Goal: Task Accomplishment & Management: Manage account settings

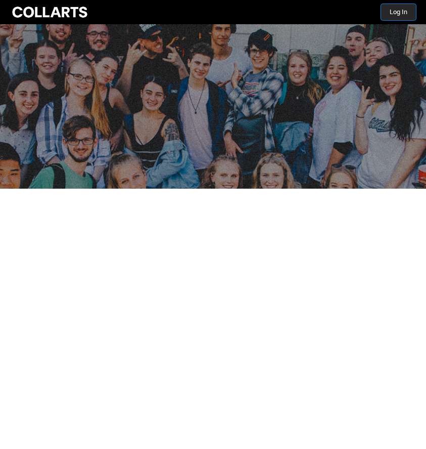
click at [394, 15] on button "Log In" at bounding box center [398, 12] width 35 height 16
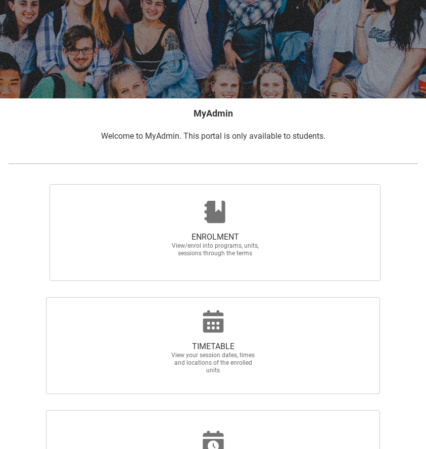
scroll to position [124, 0]
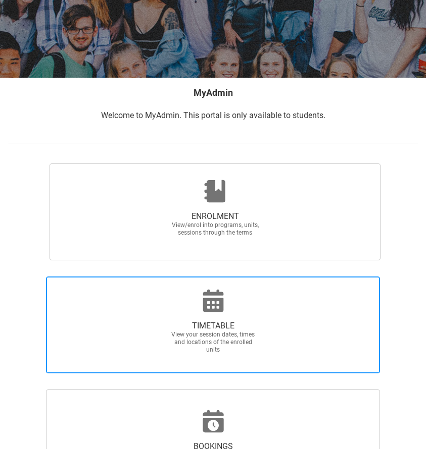
click at [248, 334] on span "View your session dates, times and locations of the enrolled units" at bounding box center [213, 342] width 89 height 23
click at [4, 277] on input "TIMETABLE View your session dates, times and locations of the enrolled units" at bounding box center [4, 276] width 1 height 1
radio input "true"
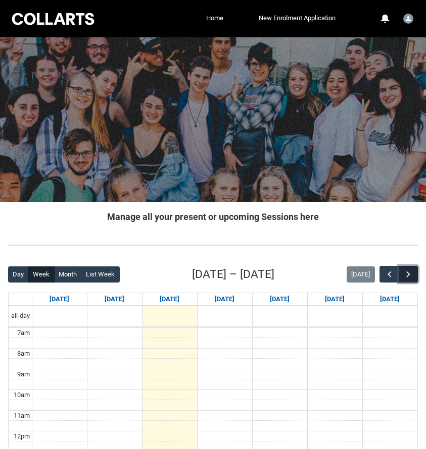
click at [404, 281] on button "button" at bounding box center [407, 274] width 19 height 17
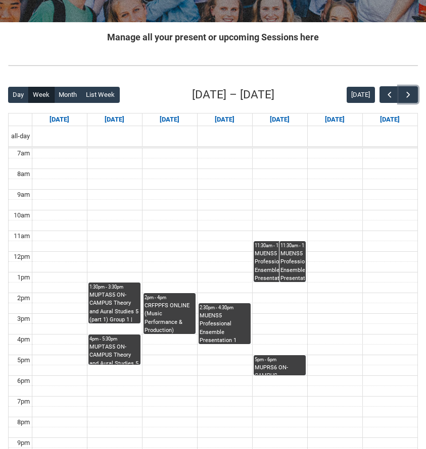
scroll to position [184, 0]
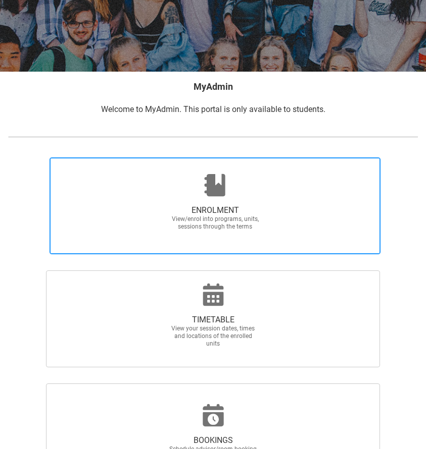
scroll to position [133, 0]
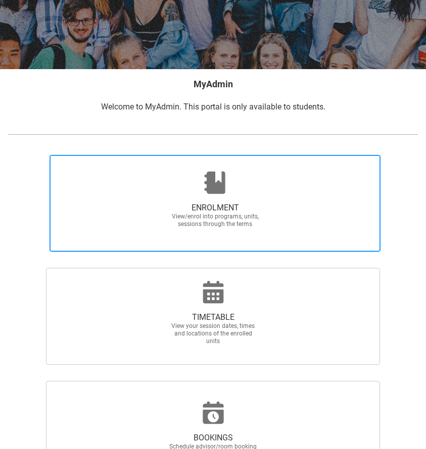
click at [194, 200] on span "ENROLMENT View/enrol into programs, units, sessions through the terms" at bounding box center [215, 215] width 97 height 41
click at [8, 155] on input "ENROLMENT View/enrol into programs, units, sessions through the terms" at bounding box center [8, 154] width 1 height 1
radio input "true"
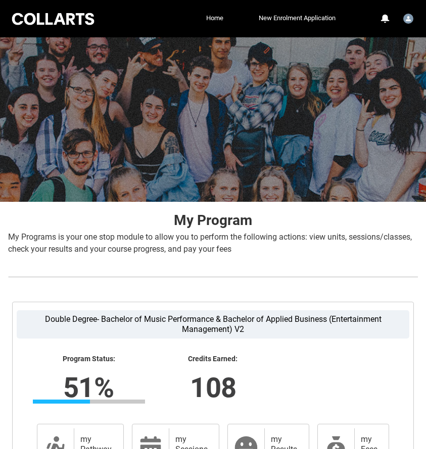
click at [412, 188] on div at bounding box center [213, 119] width 426 height 165
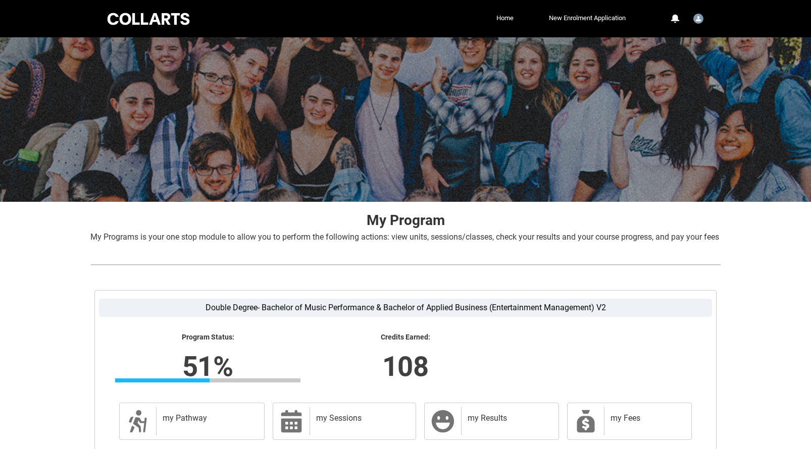
scroll to position [113, 0]
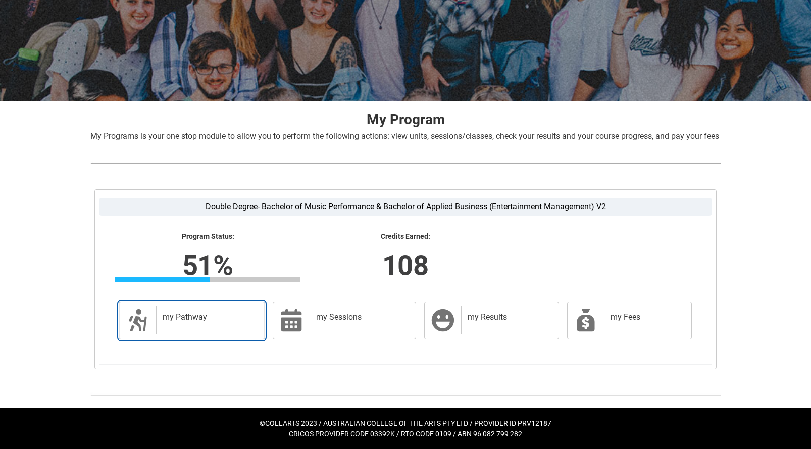
click at [227, 320] on h2 "my Pathway" at bounding box center [208, 317] width 91 height 10
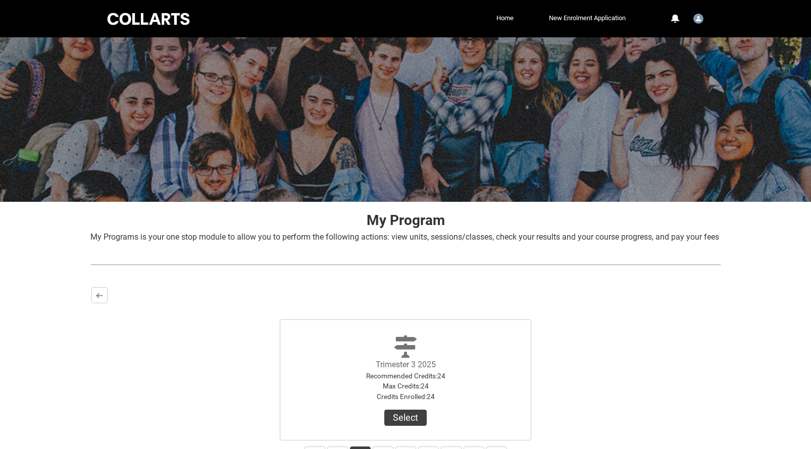
scroll to position [102, 0]
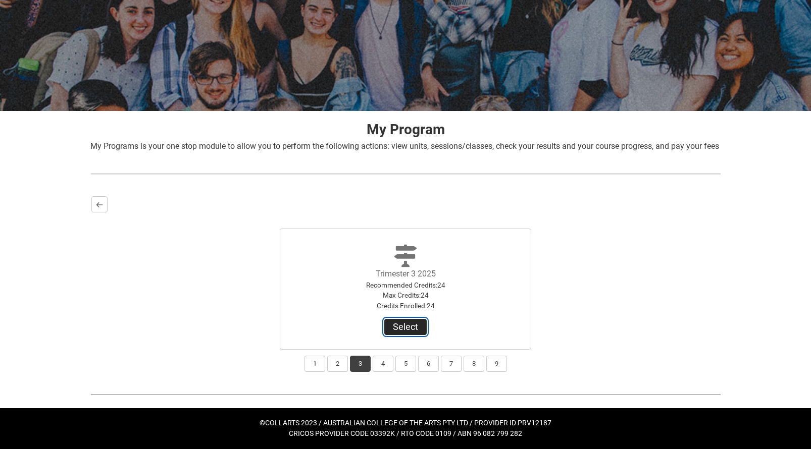
click at [413, 332] on button "Select" at bounding box center [405, 327] width 42 height 16
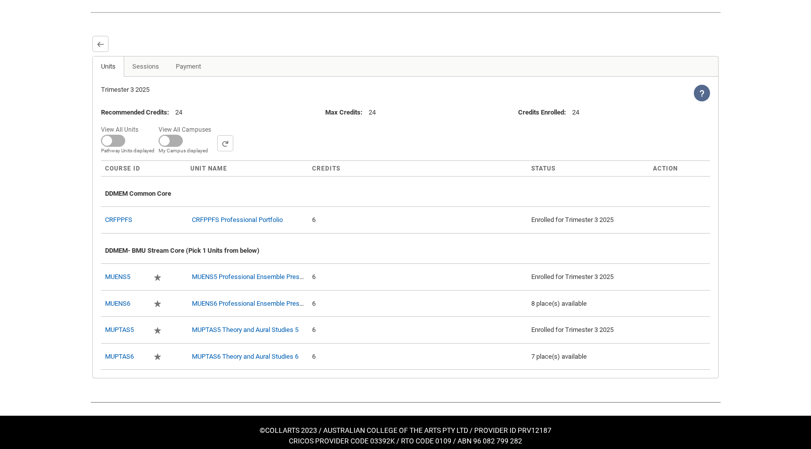
scroll to position [272, 0]
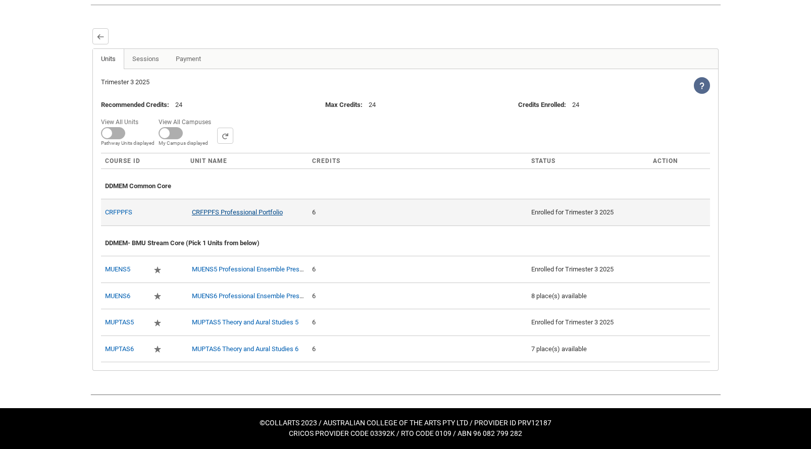
click at [234, 212] on link "CRFPPFS Professional Portfolio" at bounding box center [237, 212] width 91 height 8
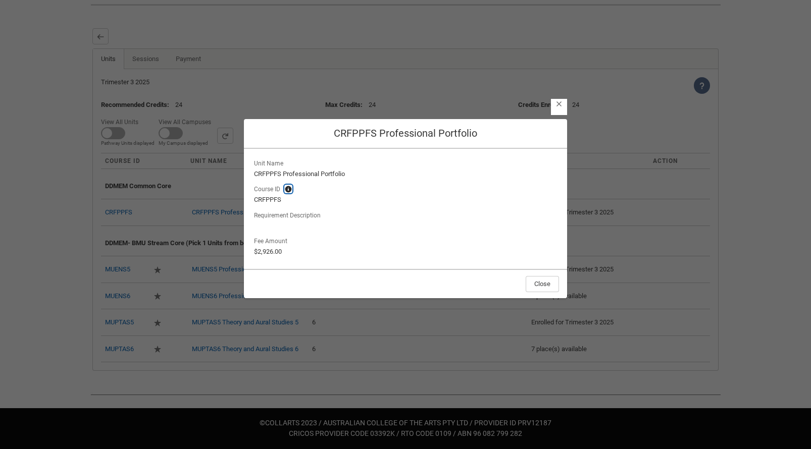
click at [287, 191] on lightning-primitive-icon "button" at bounding box center [288, 189] width 7 height 8
click at [425, 281] on button "Close" at bounding box center [541, 284] width 33 height 16
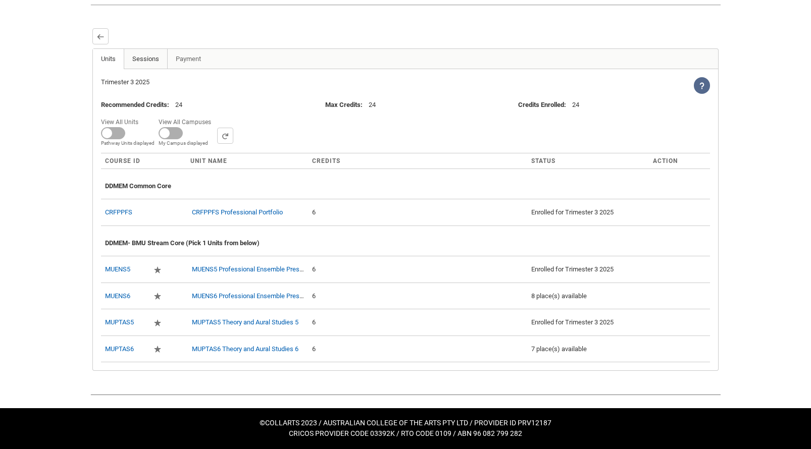
click at [155, 60] on link "Sessions" at bounding box center [146, 59] width 44 height 20
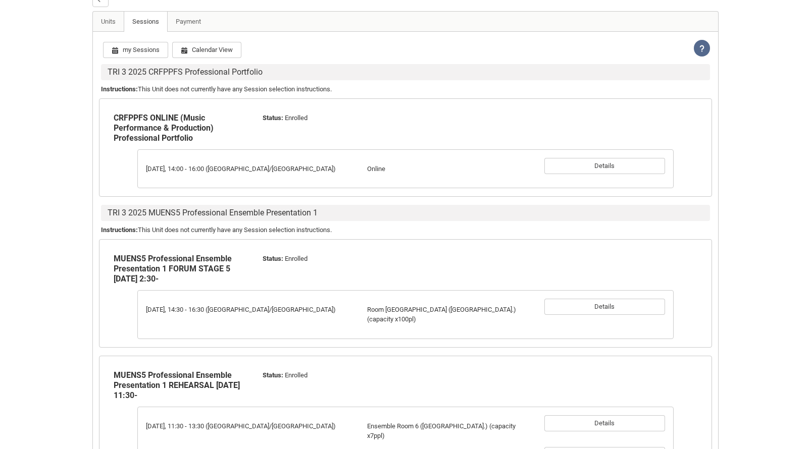
scroll to position [300, 0]
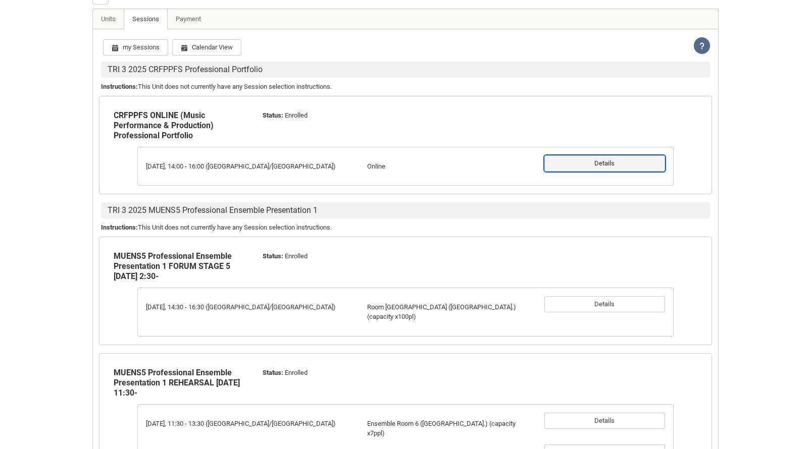
click at [425, 172] on button "Details" at bounding box center [604, 163] width 121 height 16
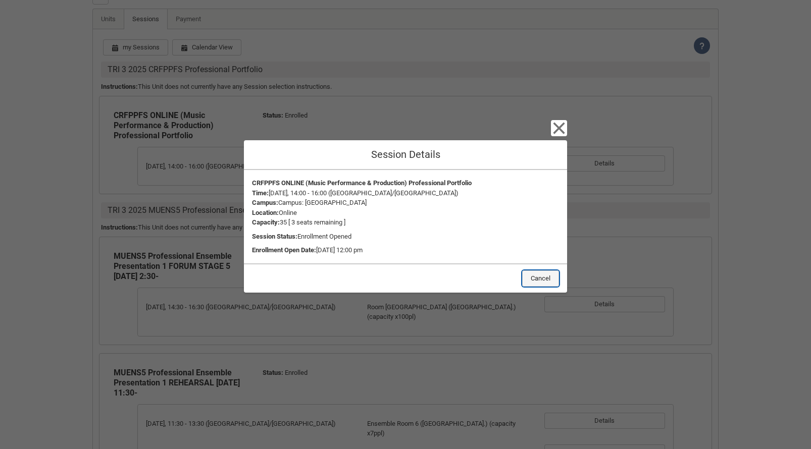
click at [425, 282] on button "Cancel" at bounding box center [540, 279] width 37 height 16
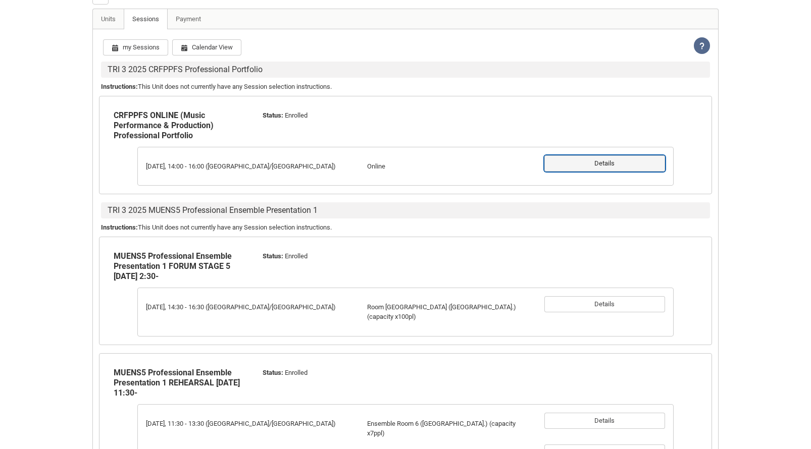
click at [425, 172] on button "Details" at bounding box center [604, 163] width 121 height 16
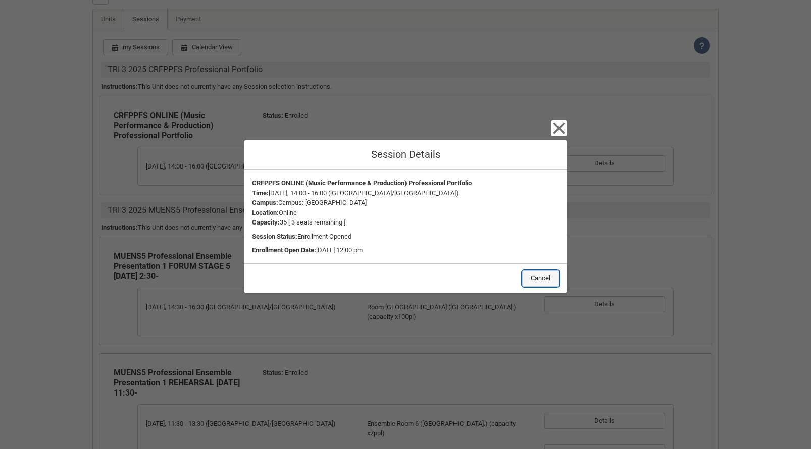
click at [425, 280] on button "Cancel" at bounding box center [540, 279] width 37 height 16
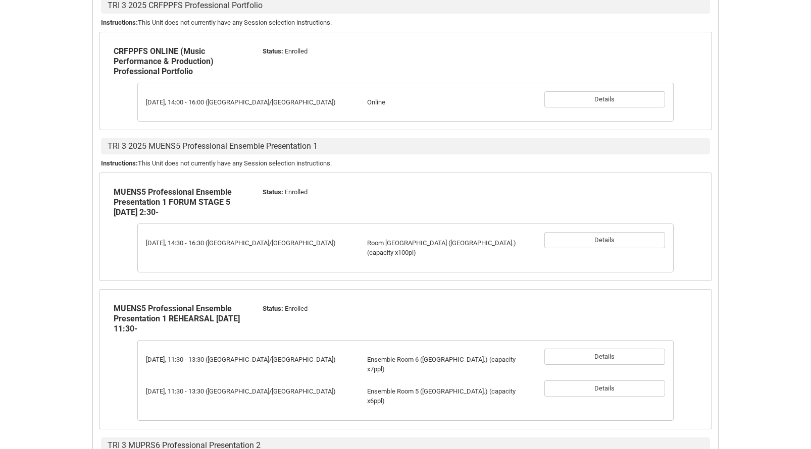
scroll to position [366, 0]
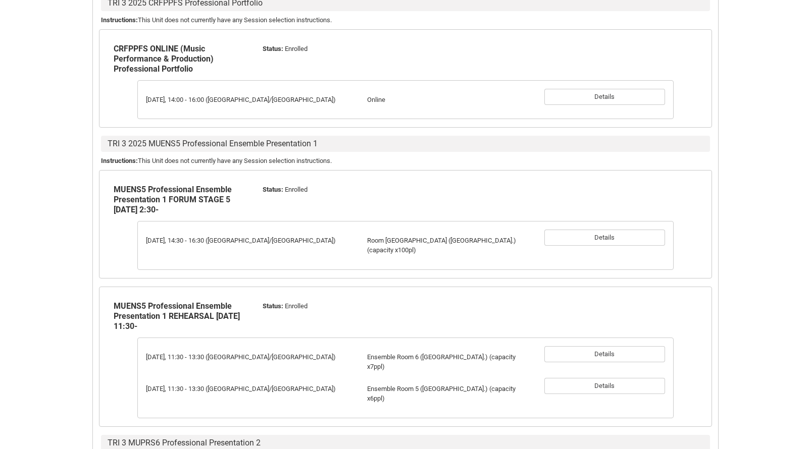
click at [425, 260] on div "[DATE], 14:30 - 16:30 ([GEOGRAPHIC_DATA]/[GEOGRAPHIC_DATA]) Room [GEOGRAPHIC_DA…" at bounding box center [405, 246] width 531 height 32
click at [425, 246] on button "Details" at bounding box center [604, 238] width 121 height 16
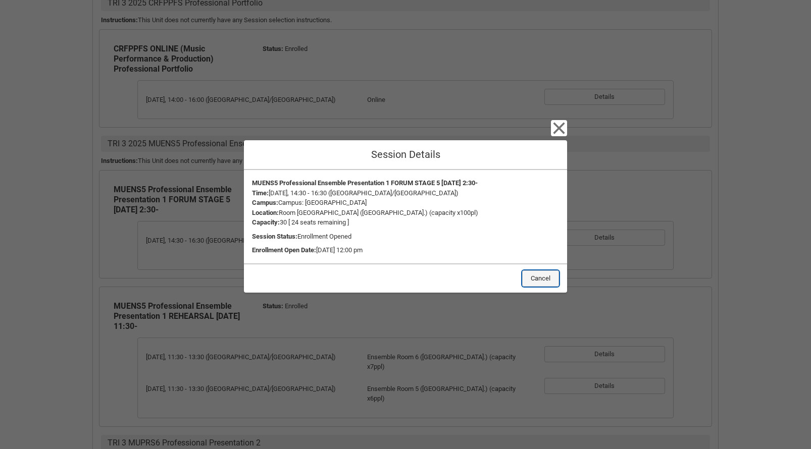
click at [425, 281] on button "Cancel" at bounding box center [540, 279] width 37 height 16
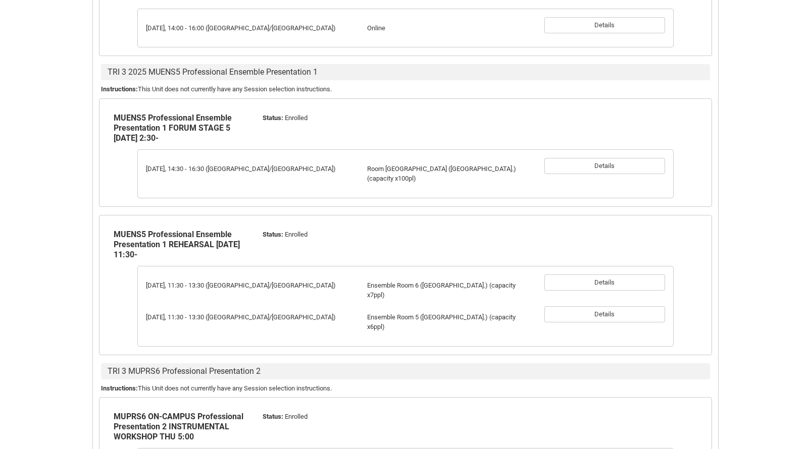
scroll to position [439, 0]
click at [425, 284] on button "Details" at bounding box center [604, 282] width 121 height 16
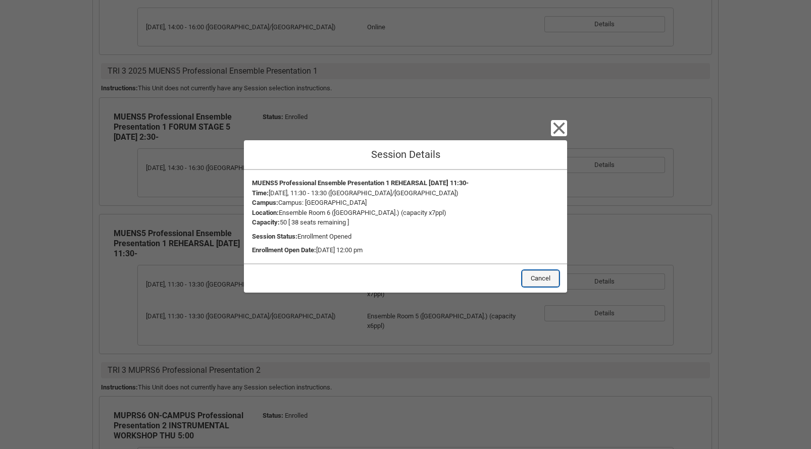
click at [425, 279] on button "Cancel" at bounding box center [540, 279] width 37 height 16
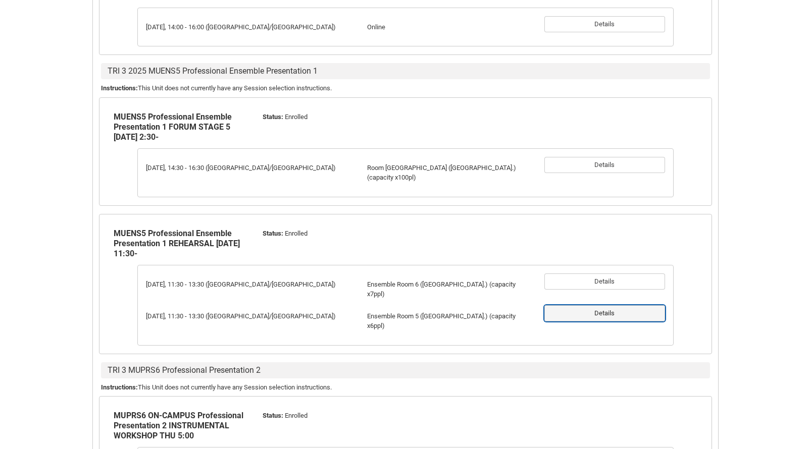
click at [425, 308] on button "Details" at bounding box center [604, 313] width 121 height 16
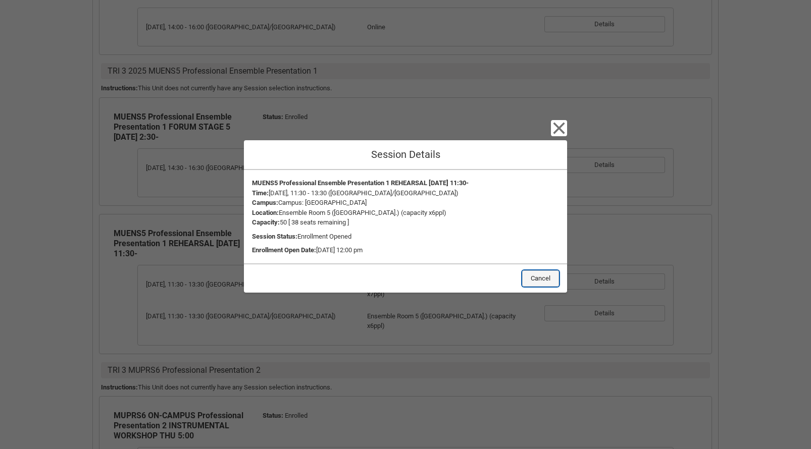
click at [425, 281] on button "Cancel" at bounding box center [540, 279] width 37 height 16
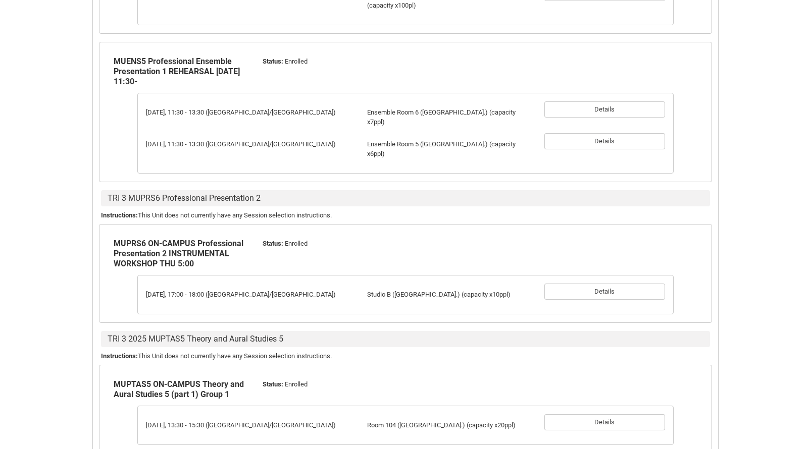
scroll to position [616, 0]
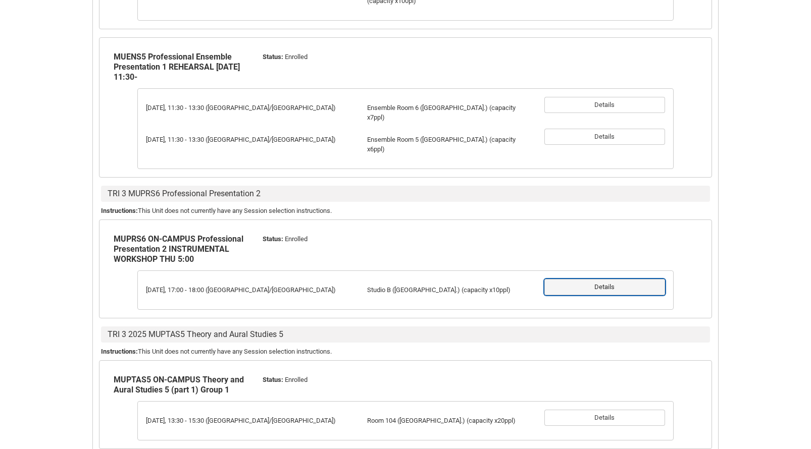
click at [425, 279] on button "Details" at bounding box center [604, 287] width 121 height 16
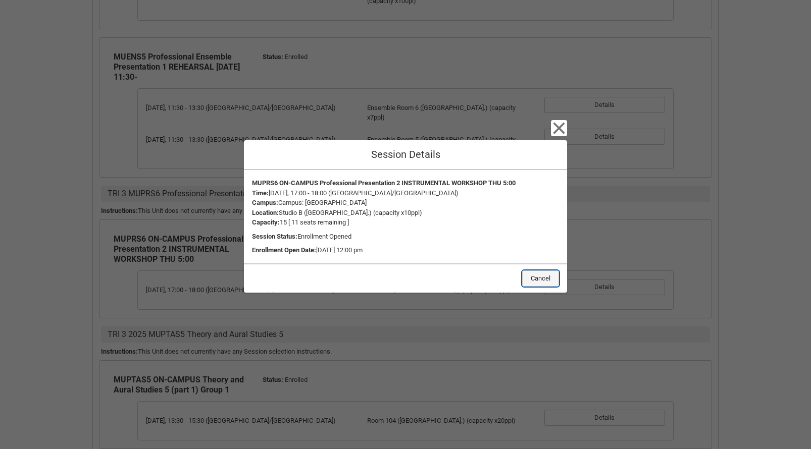
click at [425, 280] on button "Cancel" at bounding box center [540, 279] width 37 height 16
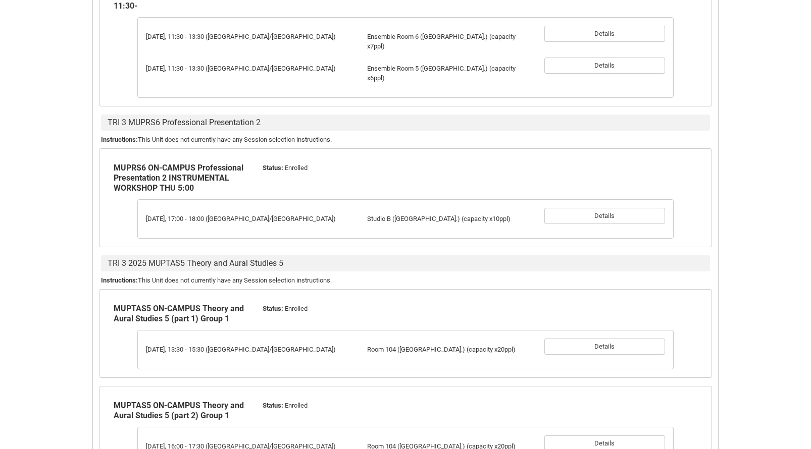
scroll to position [720, 0]
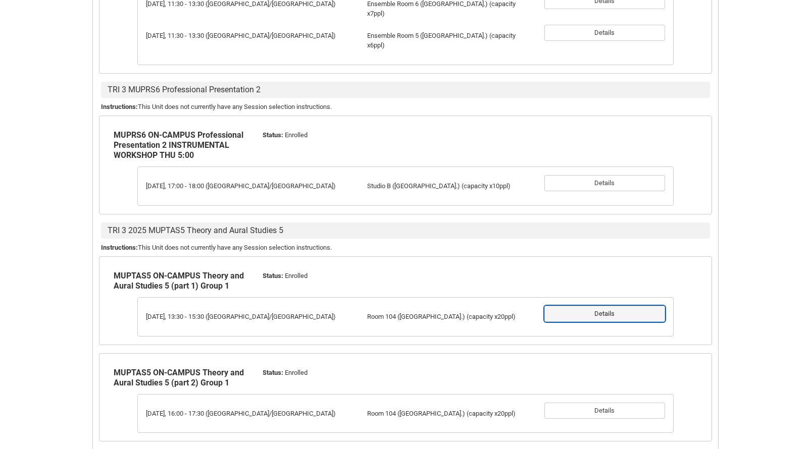
click at [425, 306] on button "Details" at bounding box center [604, 314] width 121 height 16
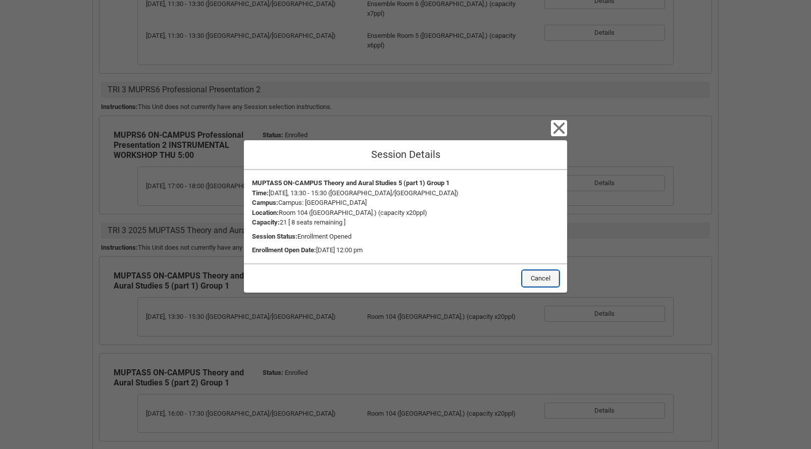
click at [425, 279] on button "Cancel" at bounding box center [540, 279] width 37 height 16
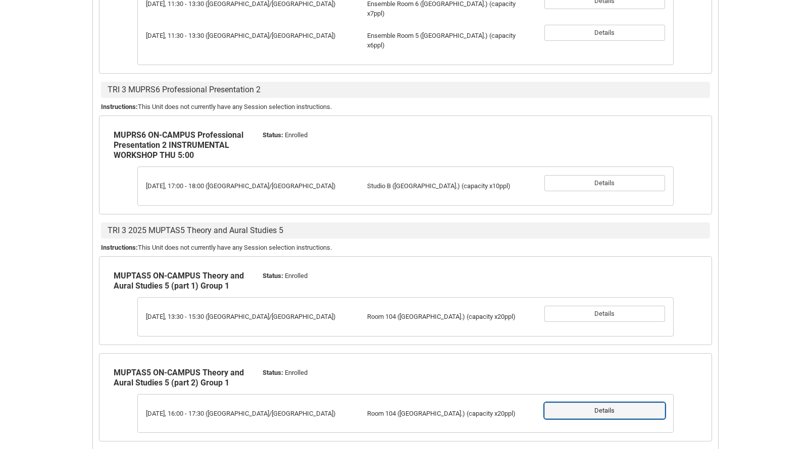
click at [425, 403] on button "Details" at bounding box center [604, 411] width 121 height 16
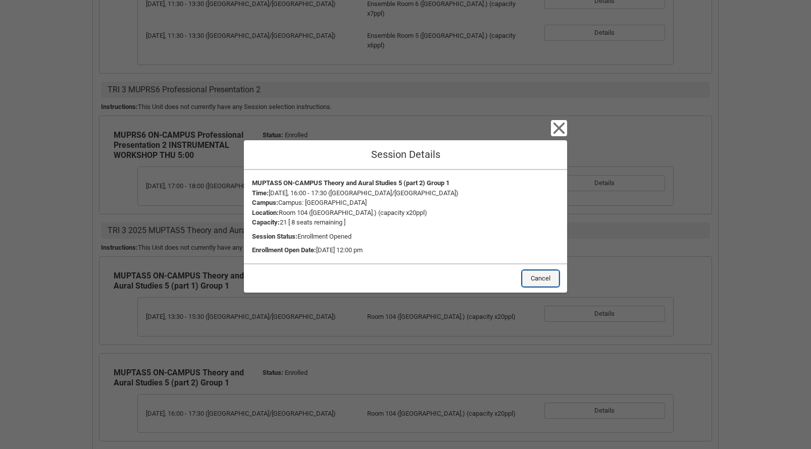
click at [425, 281] on button "Cancel" at bounding box center [540, 279] width 37 height 16
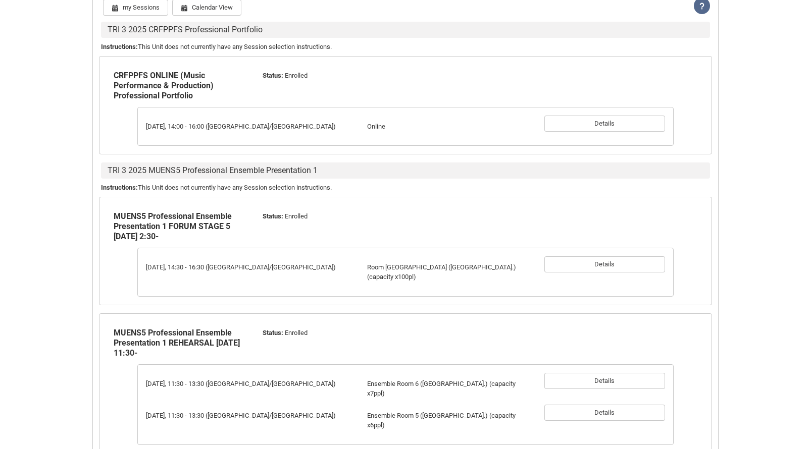
click at [124, 235] on b "MUENS5 Professional Ensemble Presentation 1 FORUM STAGE 5 [DATE] 2:30-" at bounding box center [173, 227] width 118 height 30
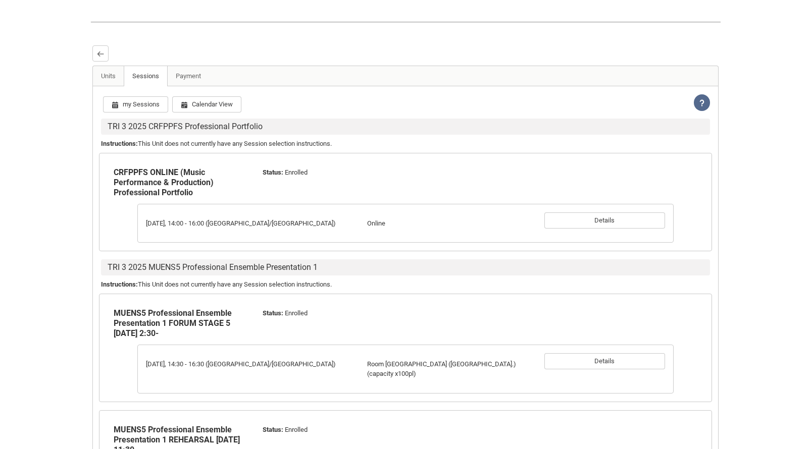
scroll to position [242, 0]
click at [152, 114] on button "my Sessions" at bounding box center [135, 105] width 65 height 16
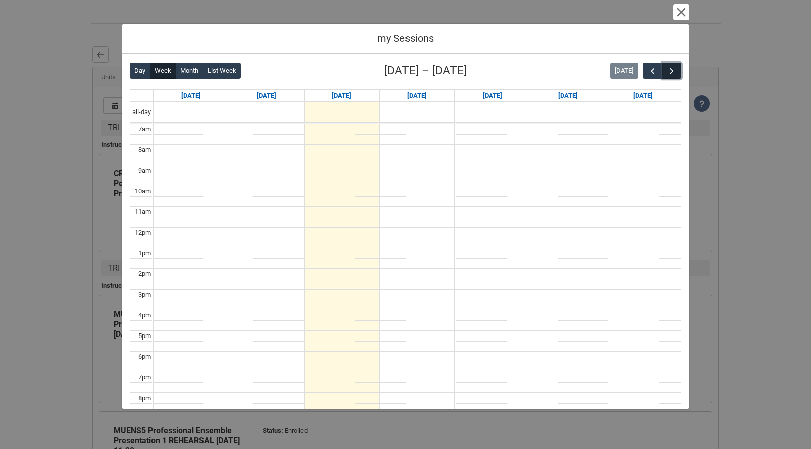
click at [425, 72] on span "button" at bounding box center [671, 71] width 10 height 10
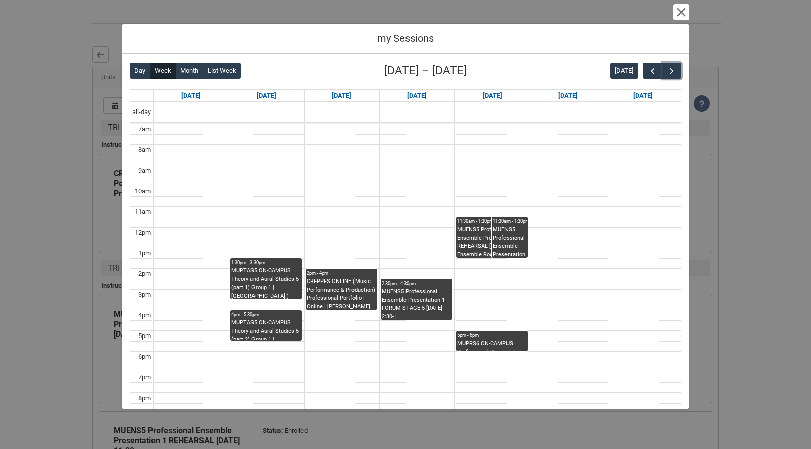
click at [425, 229] on div "MUENS5 Professional Ensemble Presentation 1 REHEARSAL [DATE] 11:30- | Ensemble …" at bounding box center [492, 242] width 70 height 32
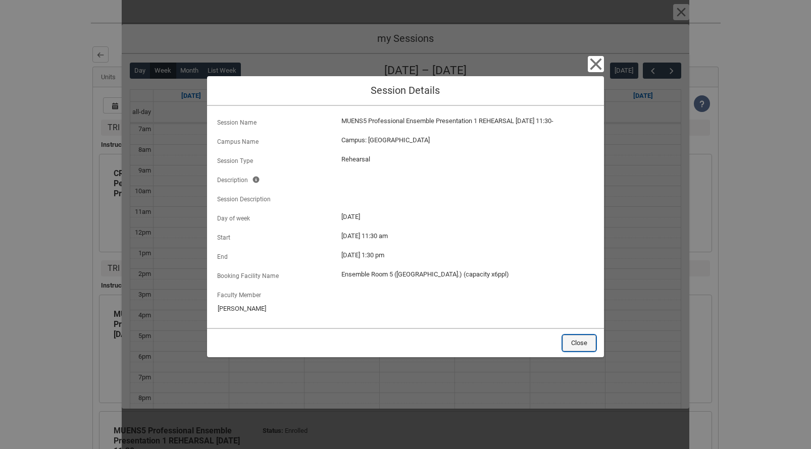
click at [425, 347] on button "Close" at bounding box center [578, 343] width 33 height 16
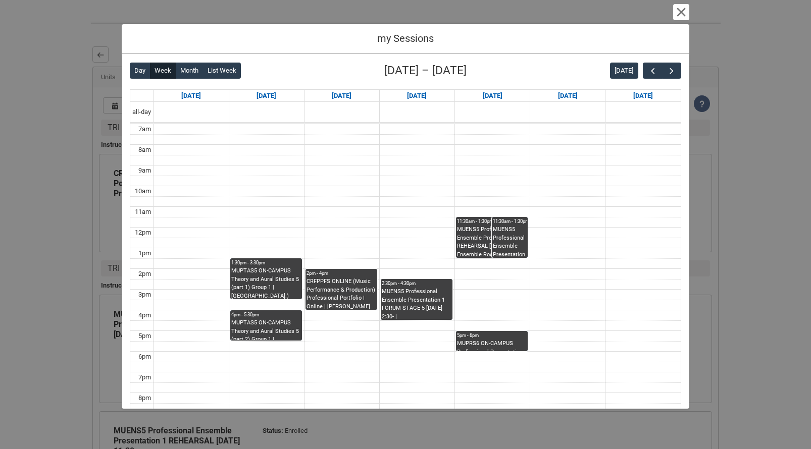
click at [327, 287] on div "CRFPPFS ONLINE (Music Performance & Production) Professional Portfolio | Online…" at bounding box center [341, 294] width 70 height 32
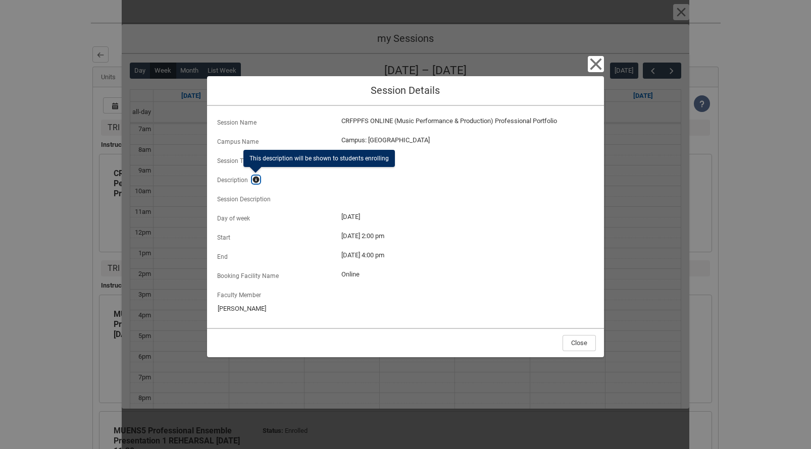
click at [255, 176] on lightning-primitive-icon "button" at bounding box center [255, 180] width 7 height 8
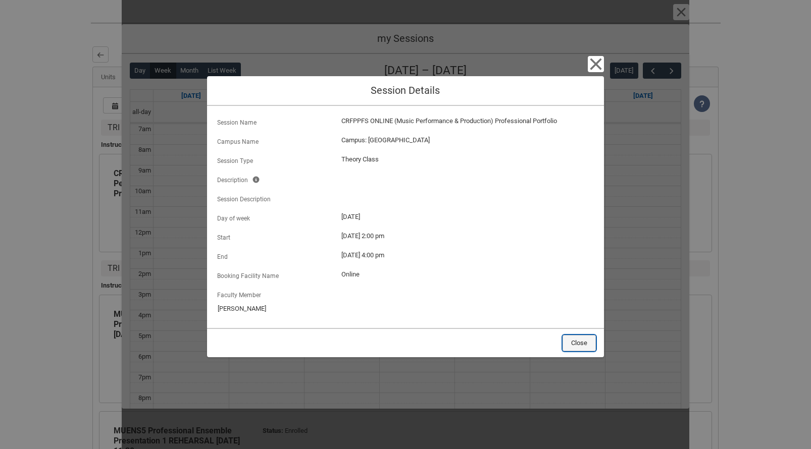
click at [425, 345] on button "Close" at bounding box center [578, 343] width 33 height 16
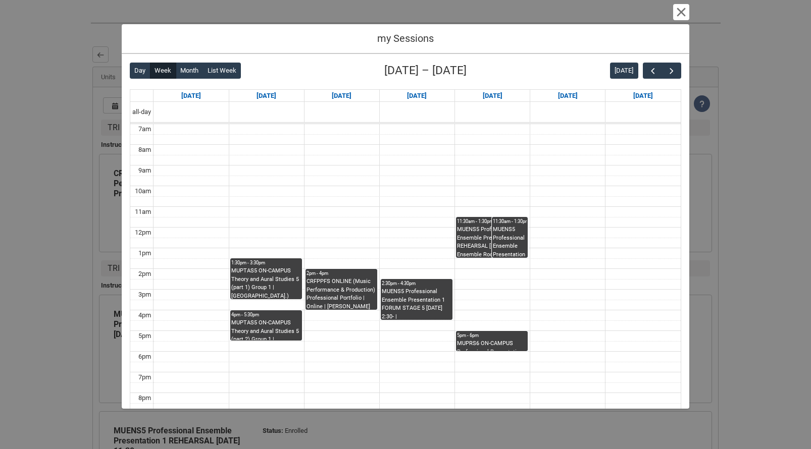
click at [425, 338] on div "5pm - 6pm" at bounding box center [492, 335] width 70 height 7
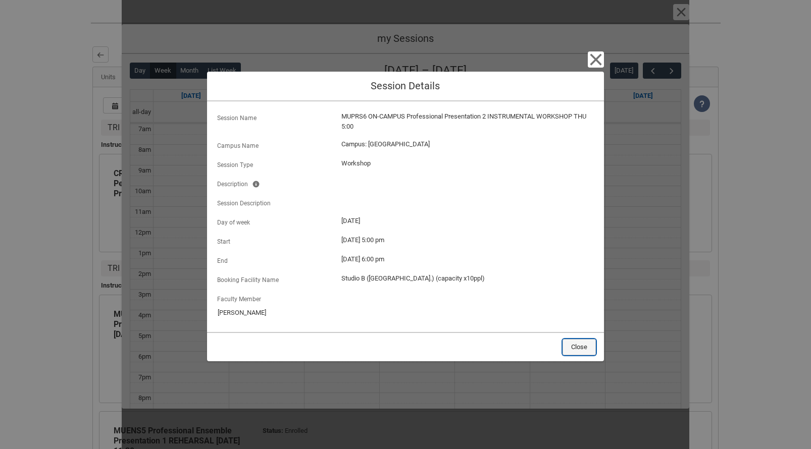
click at [425, 346] on button "Close" at bounding box center [578, 347] width 33 height 16
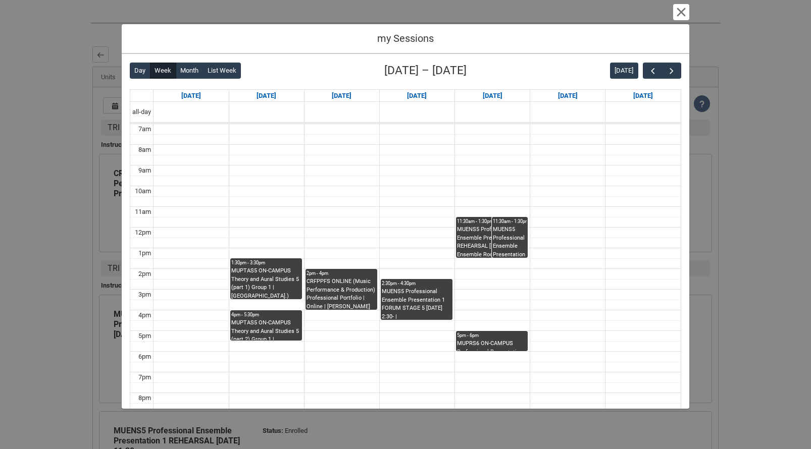
click at [425, 233] on div "MUENS5 Professional Ensemble Presentation 1 REHEARSAL [DATE] 11:30- | Ensemble …" at bounding box center [492, 242] width 70 height 32
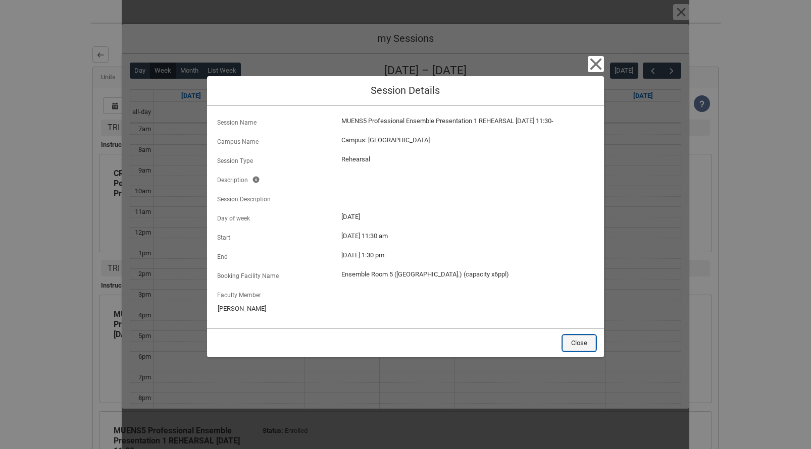
click at [425, 341] on button "Close" at bounding box center [578, 343] width 33 height 16
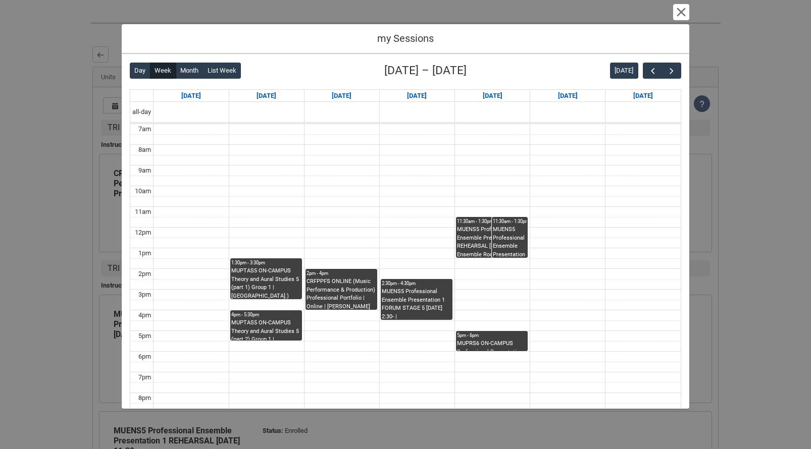
click at [425, 245] on div "MUENS5 Professional Ensemble Presentation 1 REHEARSAL [DATE] 11:30- | Ensemble …" at bounding box center [510, 242] width 34 height 32
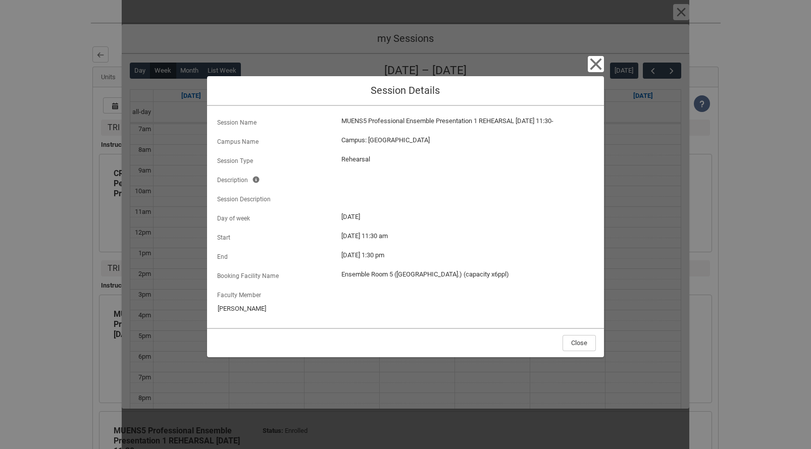
type input "[PERSON_NAME]"
click at [425, 341] on button "Close" at bounding box center [578, 343] width 33 height 16
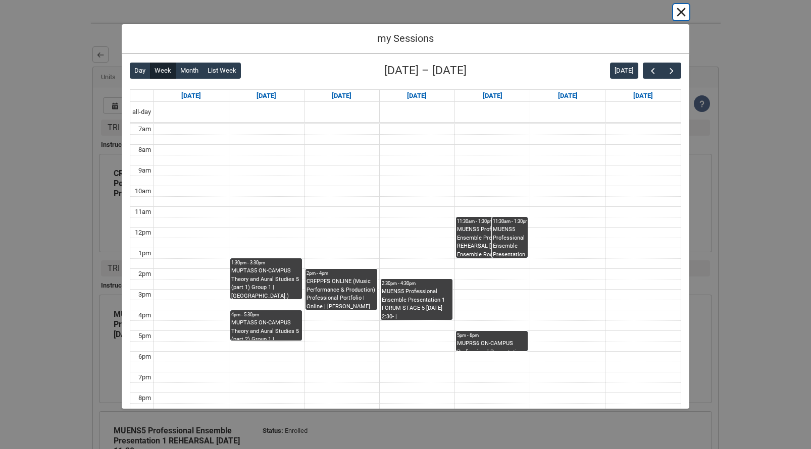
click at [425, 13] on button "Cancel and close" at bounding box center [681, 12] width 16 height 16
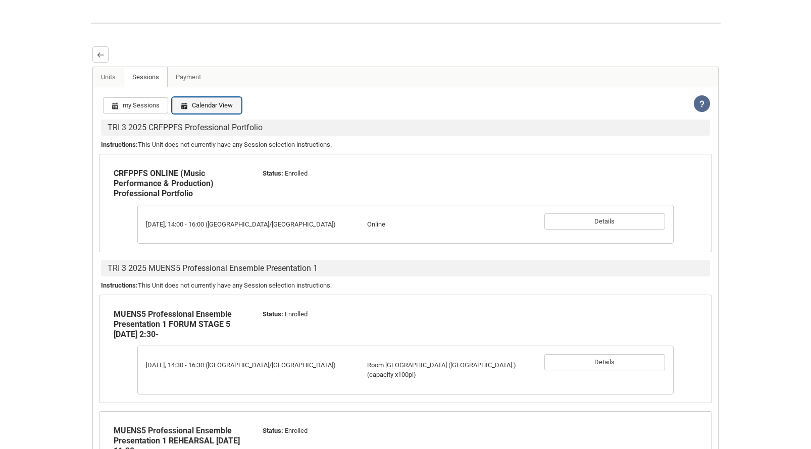
click at [213, 111] on button "Calendar View" at bounding box center [206, 105] width 69 height 16
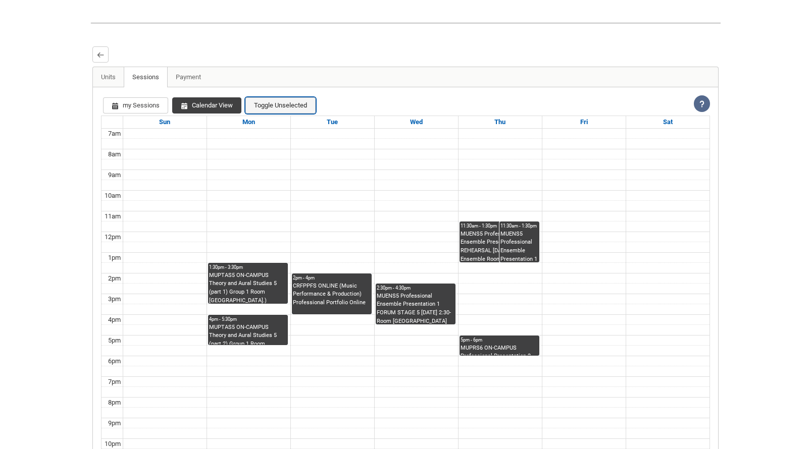
click at [278, 114] on button "Toggle Unselected" at bounding box center [280, 105] width 70 height 16
click at [224, 112] on button "Calendar View" at bounding box center [206, 105] width 69 height 16
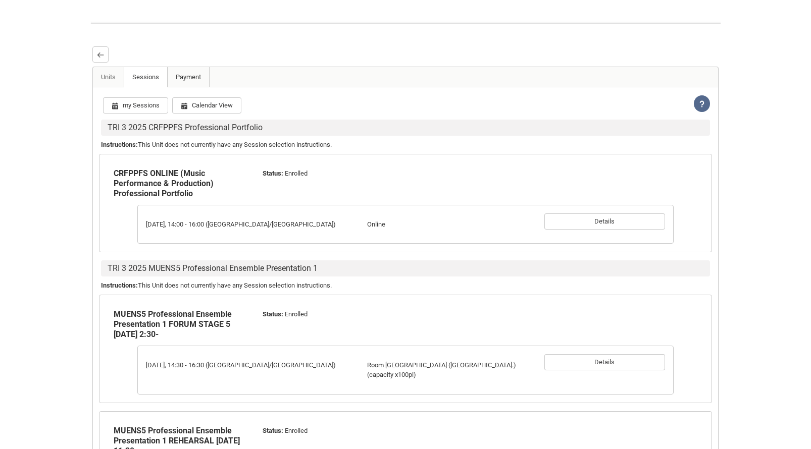
click at [181, 87] on link "Payment" at bounding box center [188, 77] width 42 height 20
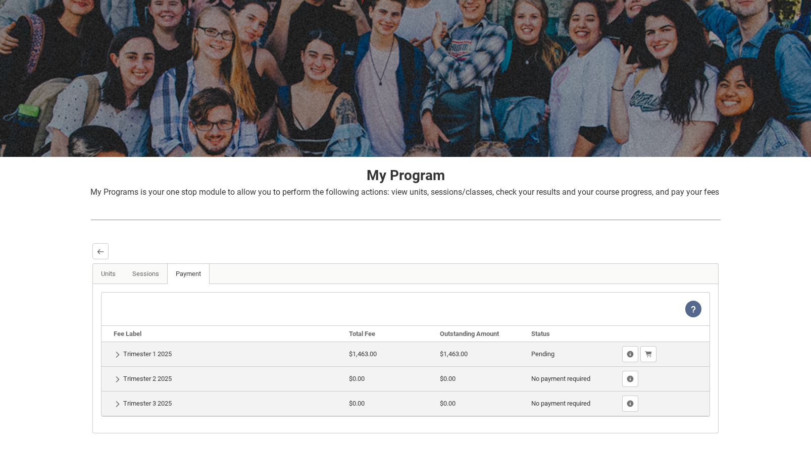
scroll to position [119, 0]
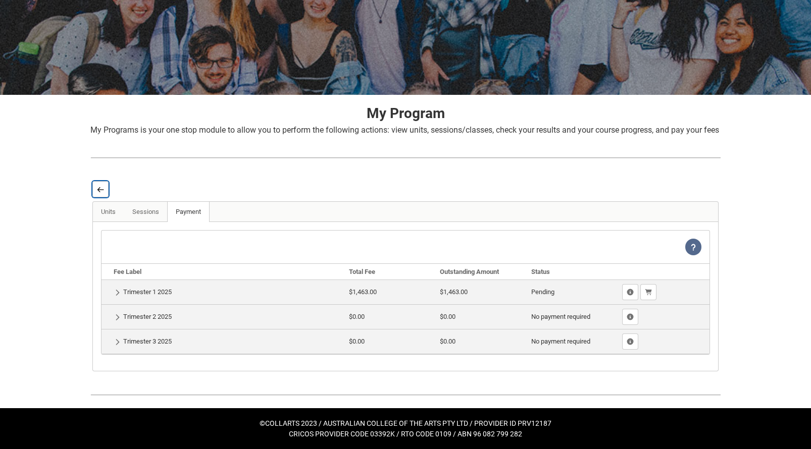
click at [103, 192] on lightning-primitive-icon "button" at bounding box center [100, 190] width 7 height 8
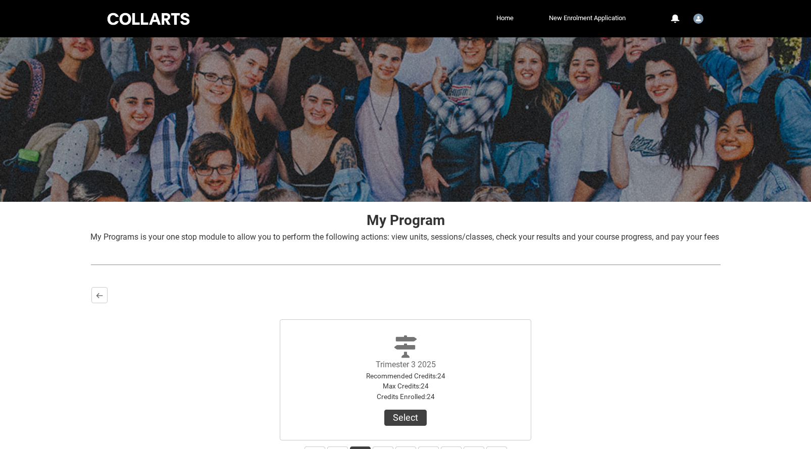
scroll to position [102, 0]
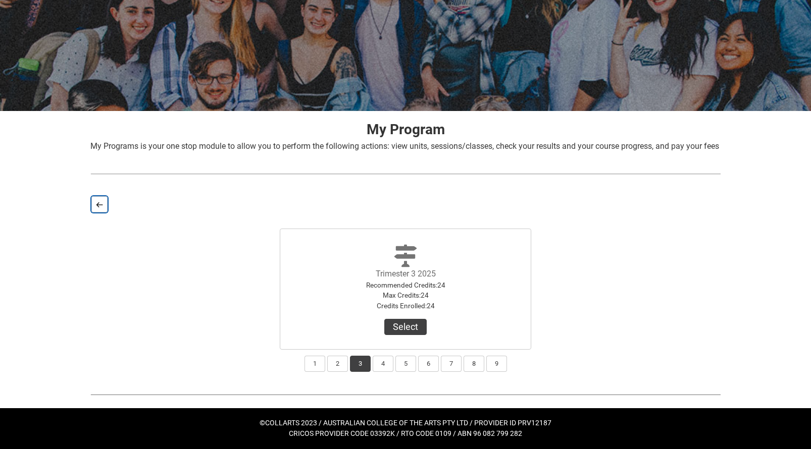
click at [97, 199] on button "Back" at bounding box center [99, 204] width 16 height 16
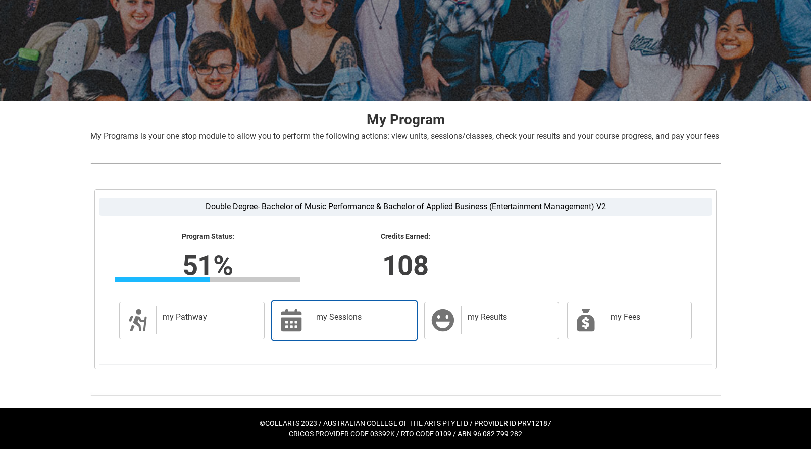
click at [321, 323] on h2 "my Sessions" at bounding box center [360, 317] width 89 height 10
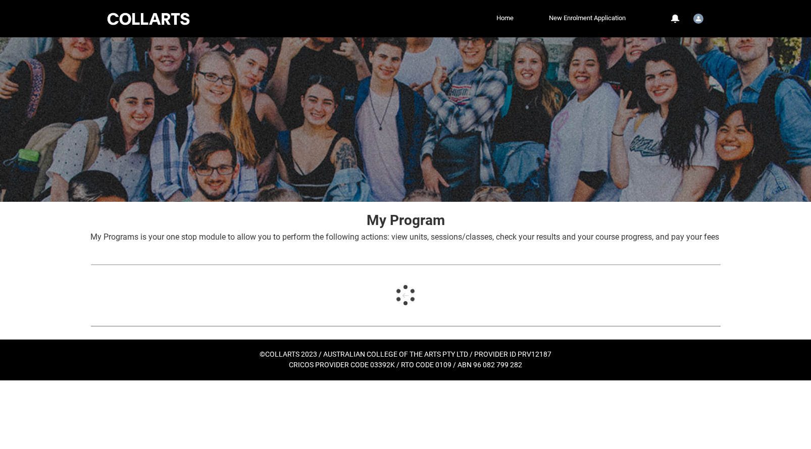
scroll to position [0, 0]
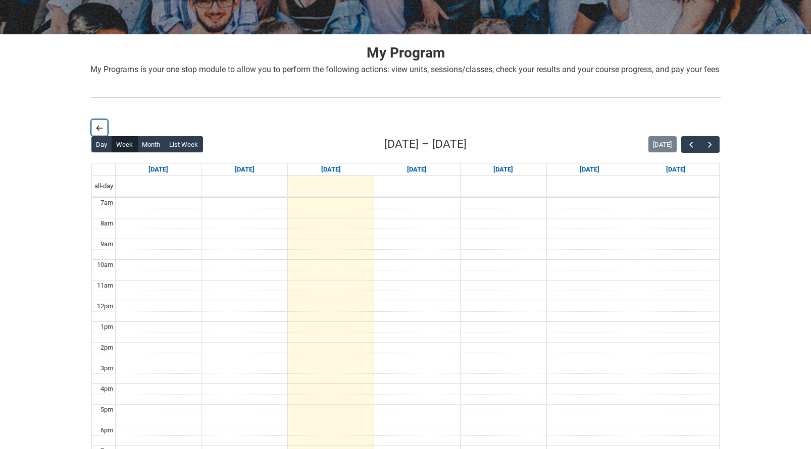
click at [101, 132] on lightning-primitive-icon "button" at bounding box center [99, 128] width 7 height 8
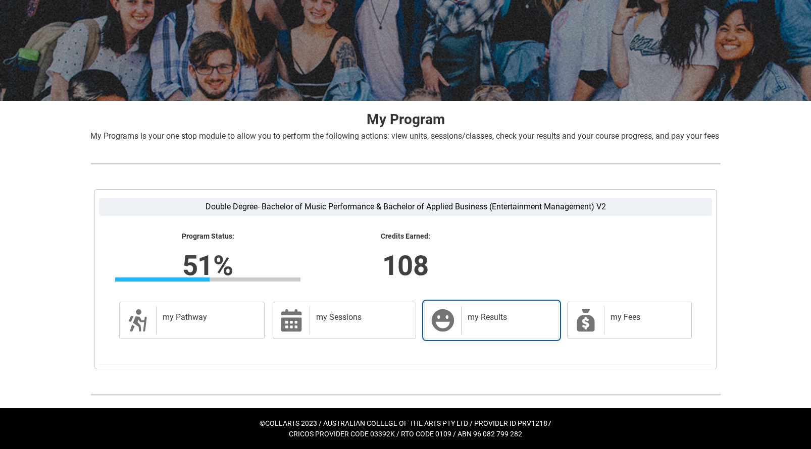
click at [425, 324] on div "my Results" at bounding box center [507, 320] width 93 height 28
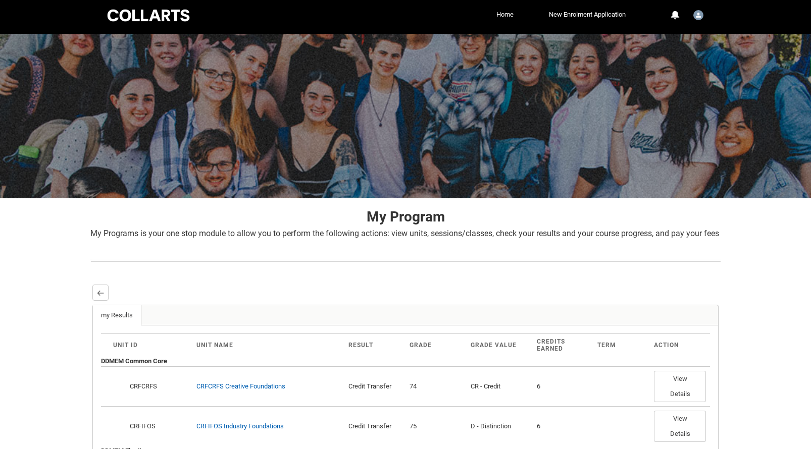
scroll to position [0, 0]
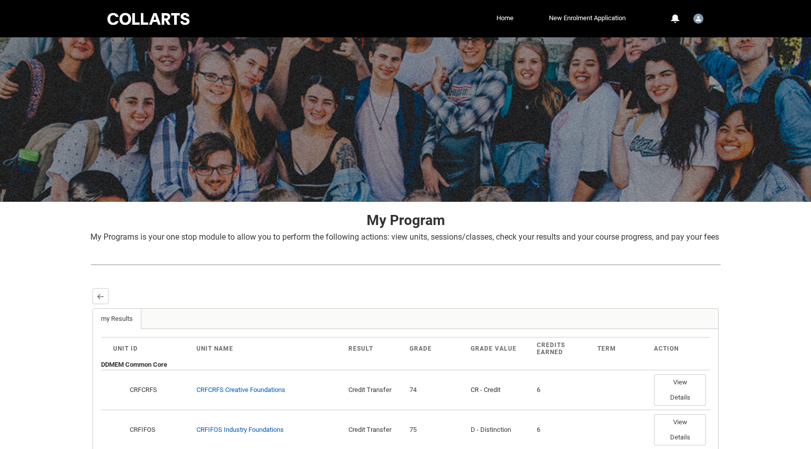
click at [107, 304] on button "Back" at bounding box center [100, 296] width 16 height 16
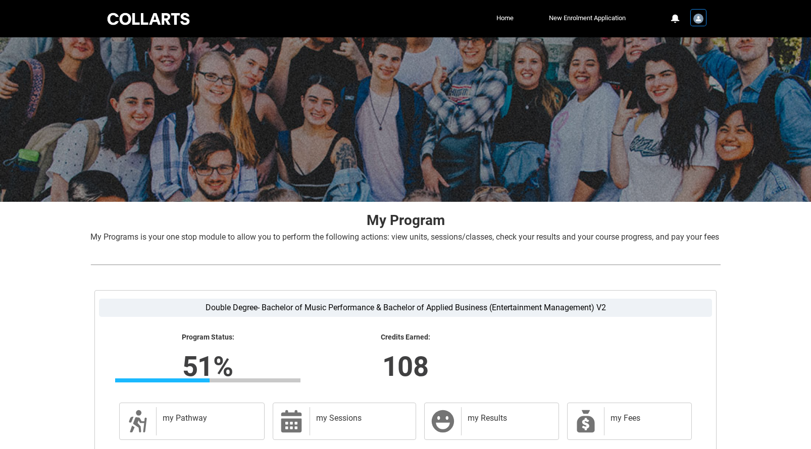
click at [425, 19] on img "User Profile Student.ajaffe.20240405" at bounding box center [698, 19] width 10 height 10
click at [425, 17] on link "New Enrolment Application" at bounding box center [587, 18] width 82 height 15
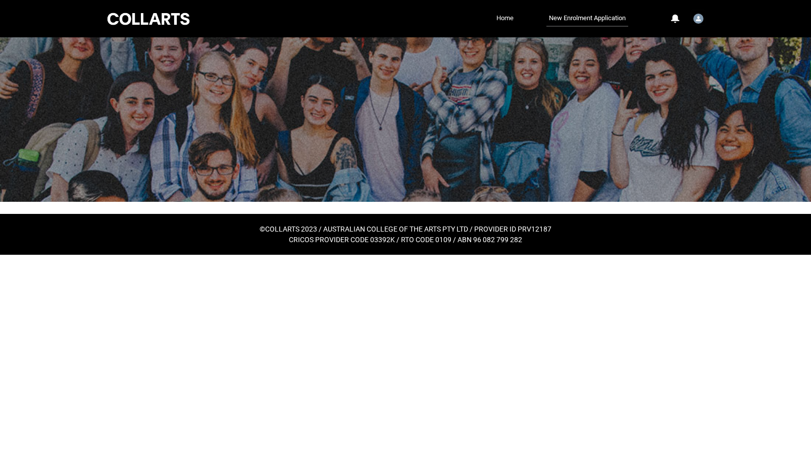
click at [425, 13] on link "Home" at bounding box center [505, 18] width 22 height 15
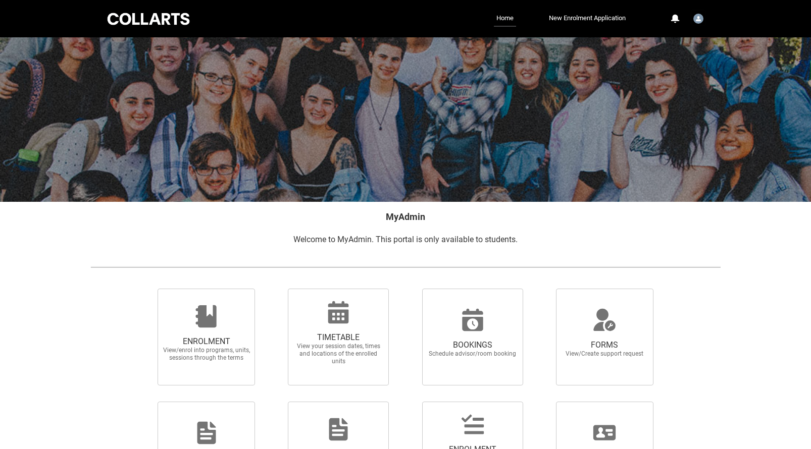
scroll to position [98, 0]
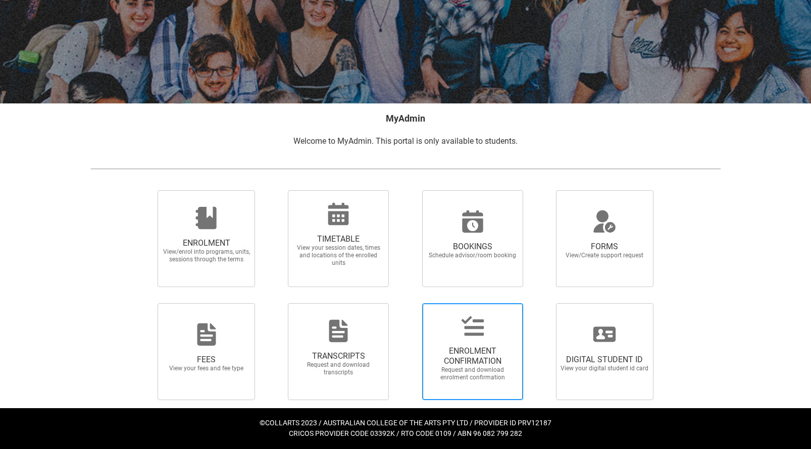
click at [425, 326] on div at bounding box center [472, 326] width 97 height 24
click at [409, 303] on input "ENROLMENT CONFIRMATION Request and download enrolment confirmation" at bounding box center [409, 303] width 1 height 1
radio input "true"
